Goal: Task Accomplishment & Management: Use online tool/utility

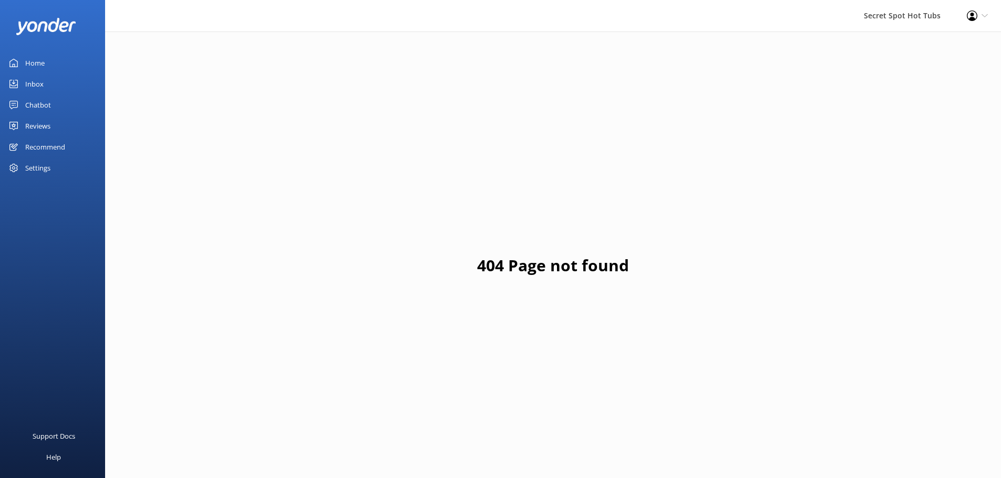
click at [47, 107] on div "Chatbot" at bounding box center [38, 105] width 26 height 21
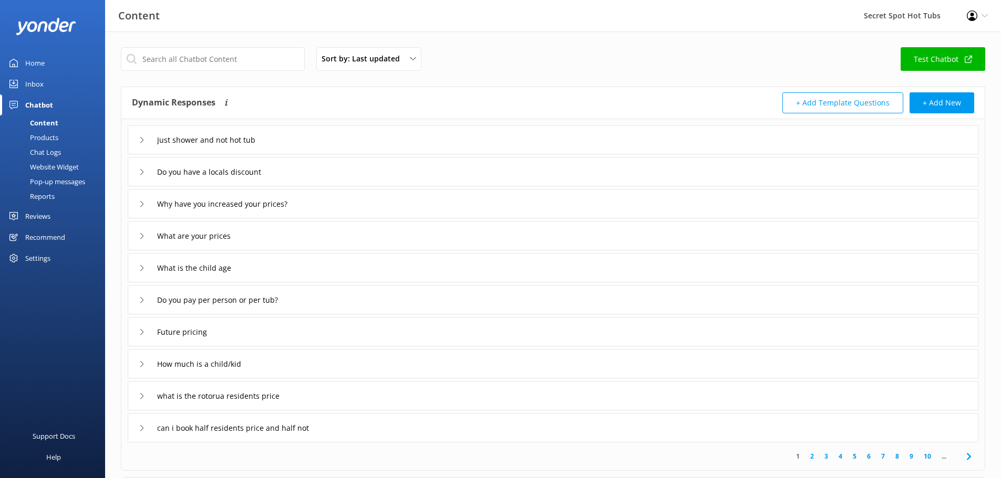
click at [927, 60] on link "Test Chatbot" at bounding box center [942, 59] width 85 height 24
